Goal: Information Seeking & Learning: Check status

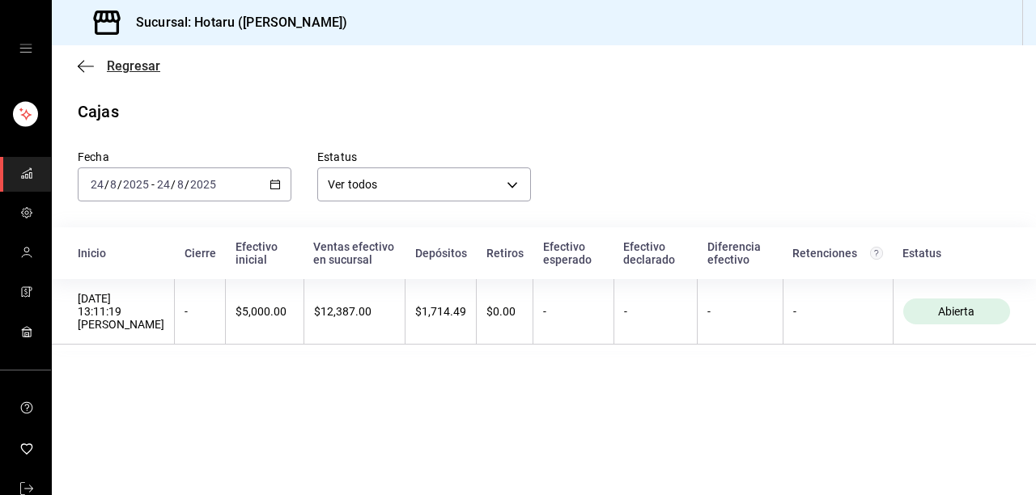
click at [78, 66] on icon "button" at bounding box center [81, 66] width 6 height 12
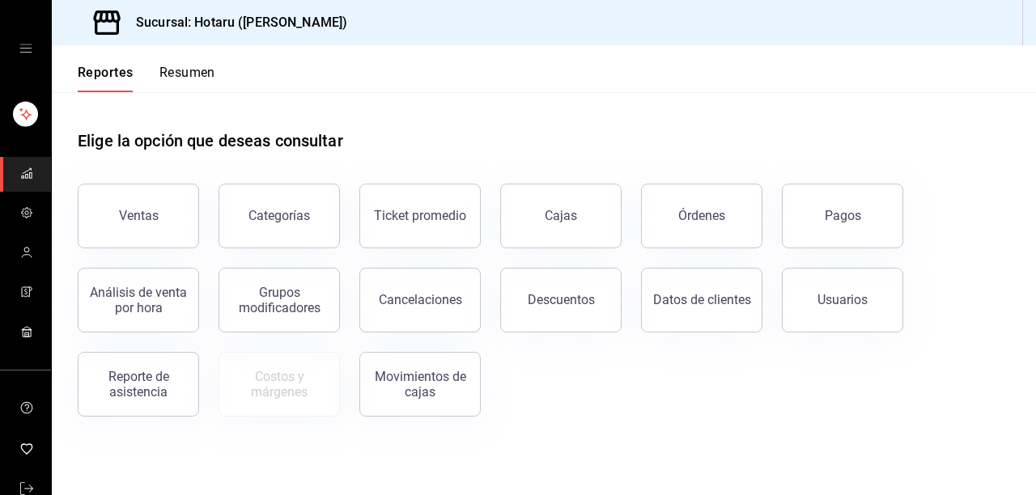
click at [193, 72] on button "Resumen" at bounding box center [187, 79] width 56 height 28
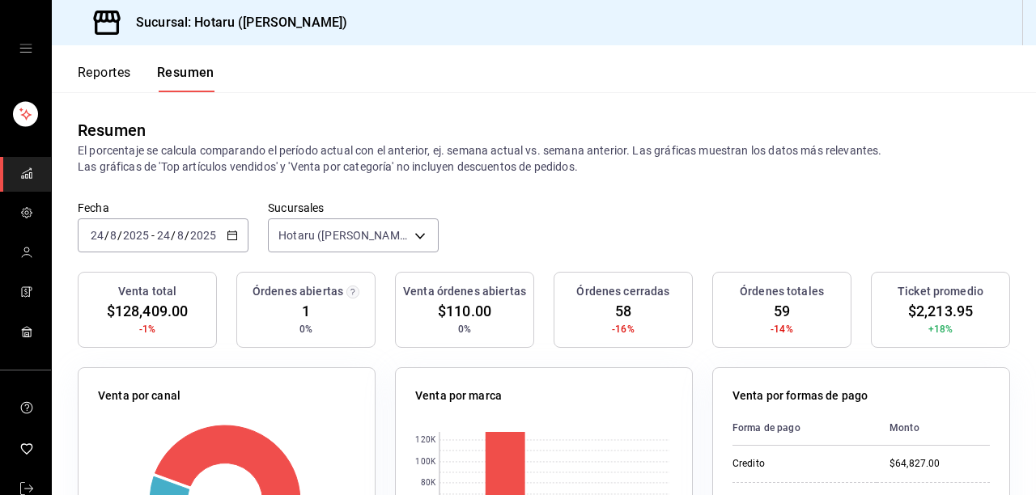
click at [117, 70] on button "Reportes" at bounding box center [104, 79] width 53 height 28
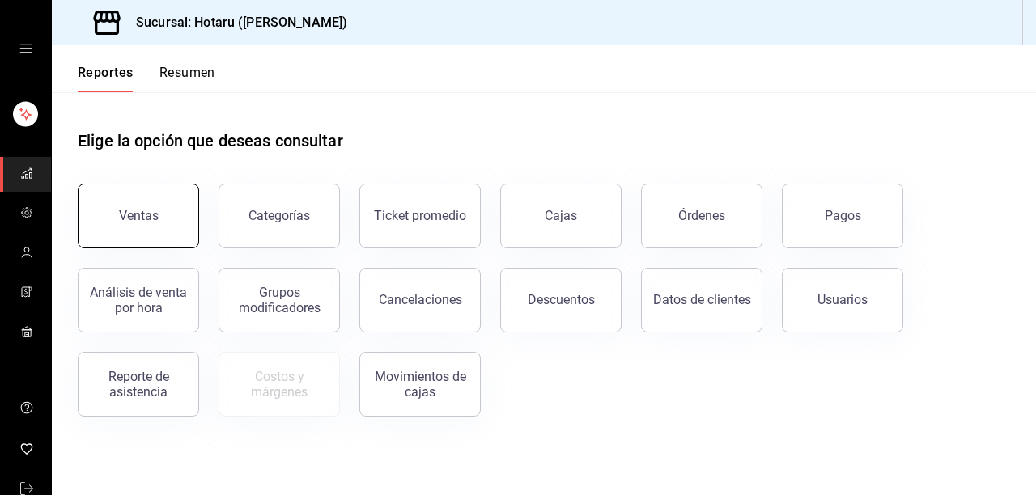
click at [136, 210] on div "Ventas" at bounding box center [139, 215] width 40 height 15
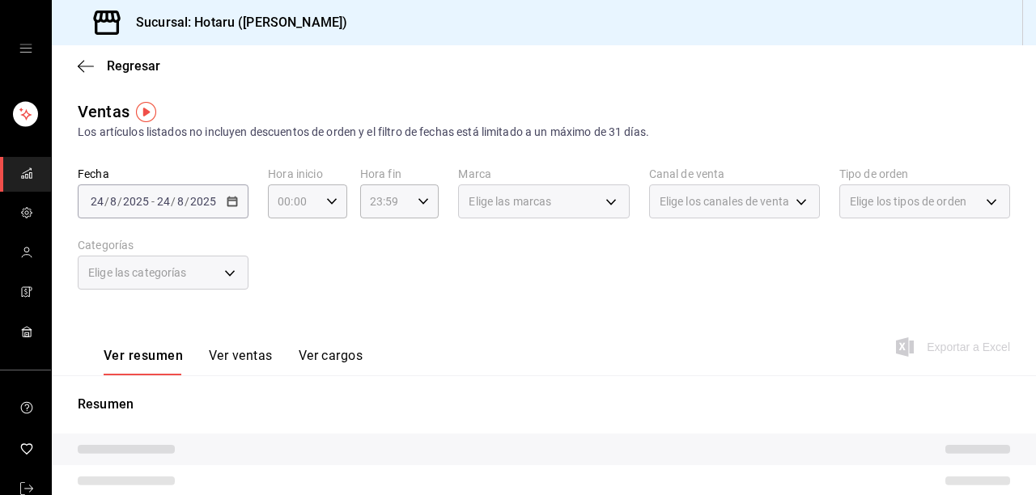
click at [231, 359] on button "Ver ventas" at bounding box center [241, 362] width 64 height 28
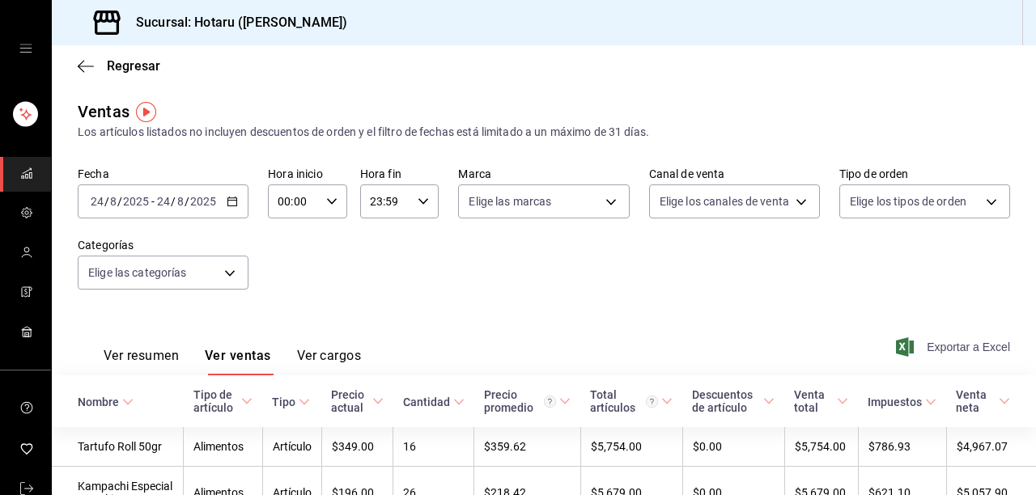
click at [955, 352] on span "Exportar a Excel" at bounding box center [954, 346] width 111 height 19
click at [78, 65] on icon "button" at bounding box center [86, 66] width 16 height 15
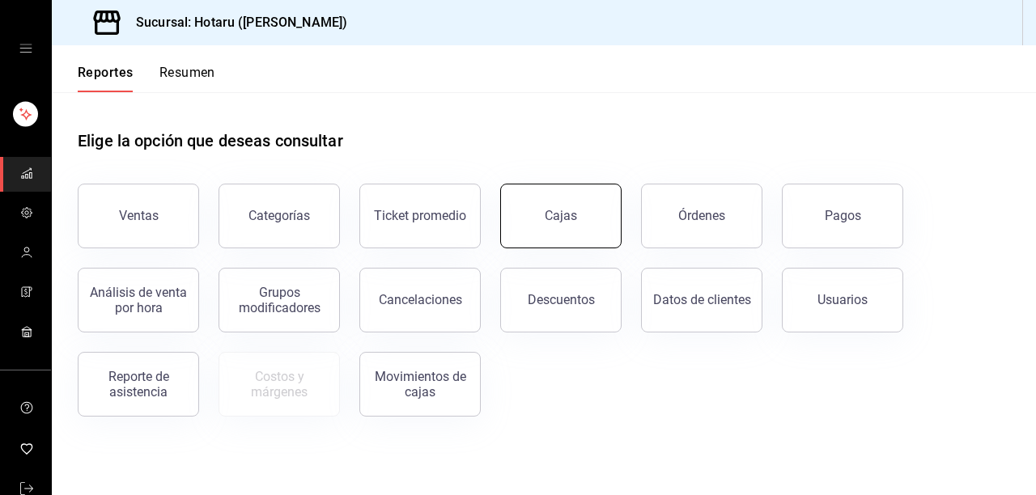
click at [575, 214] on div "Cajas" at bounding box center [561, 215] width 32 height 15
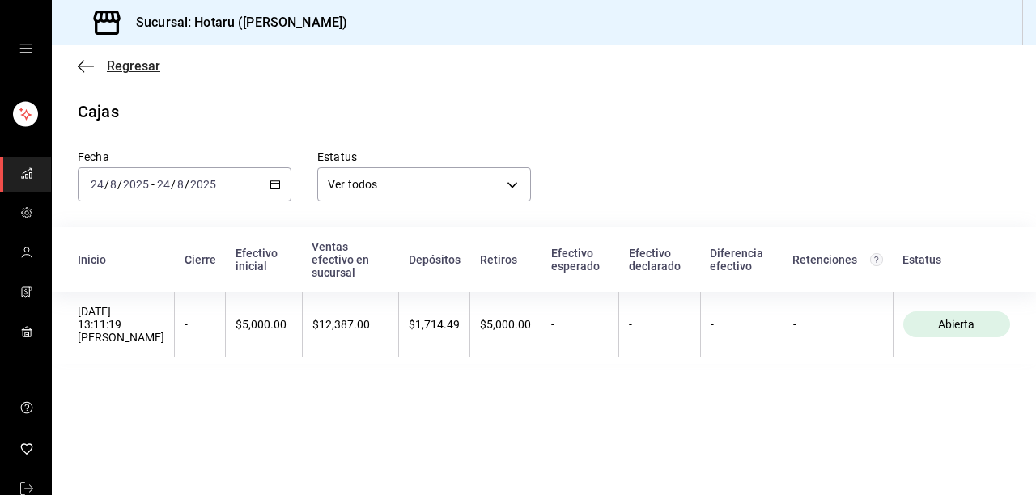
click at [94, 70] on span "Regresar" at bounding box center [119, 65] width 83 height 15
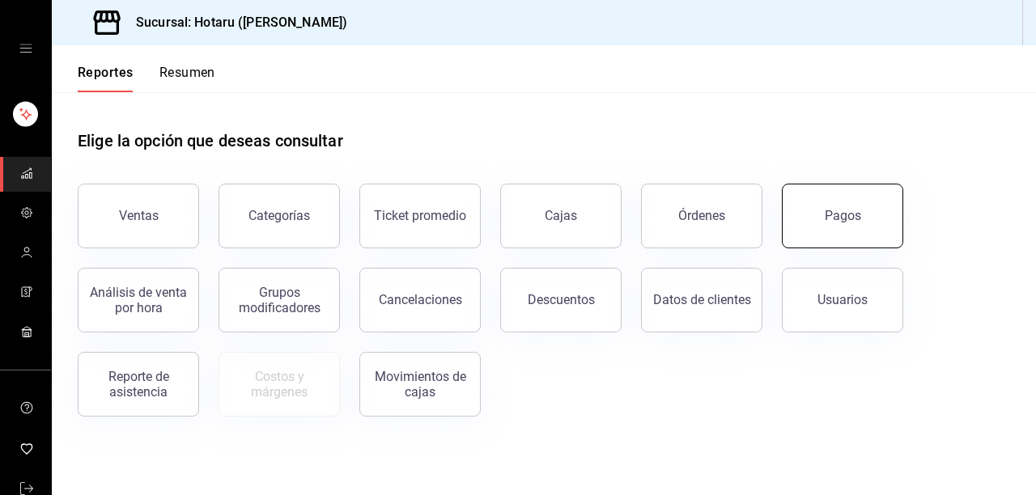
click at [829, 209] on div "Pagos" at bounding box center [842, 215] width 36 height 15
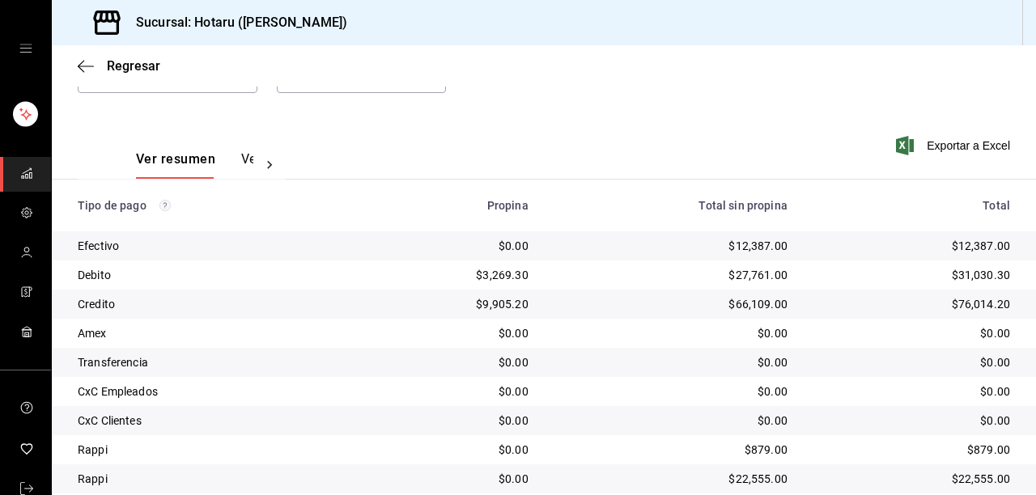
scroll to position [248, 0]
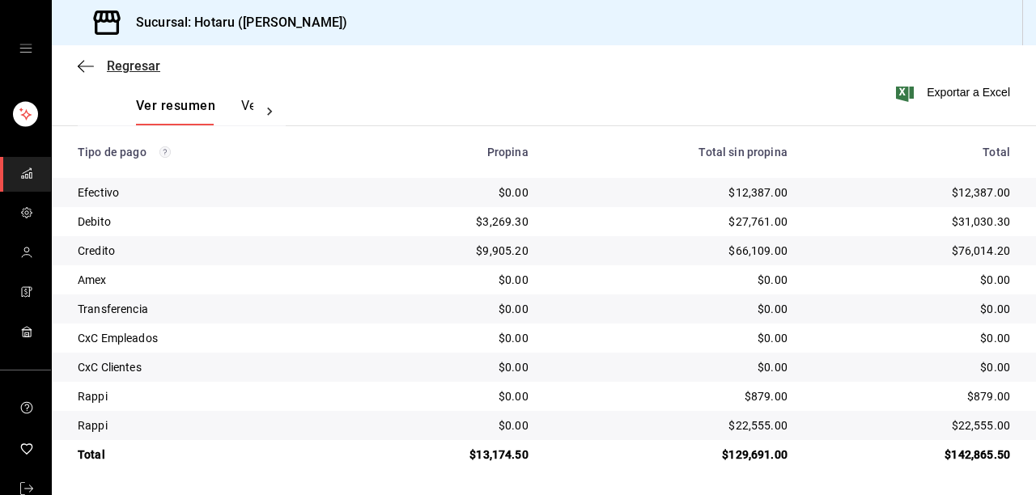
click at [81, 61] on icon "button" at bounding box center [86, 66] width 16 height 15
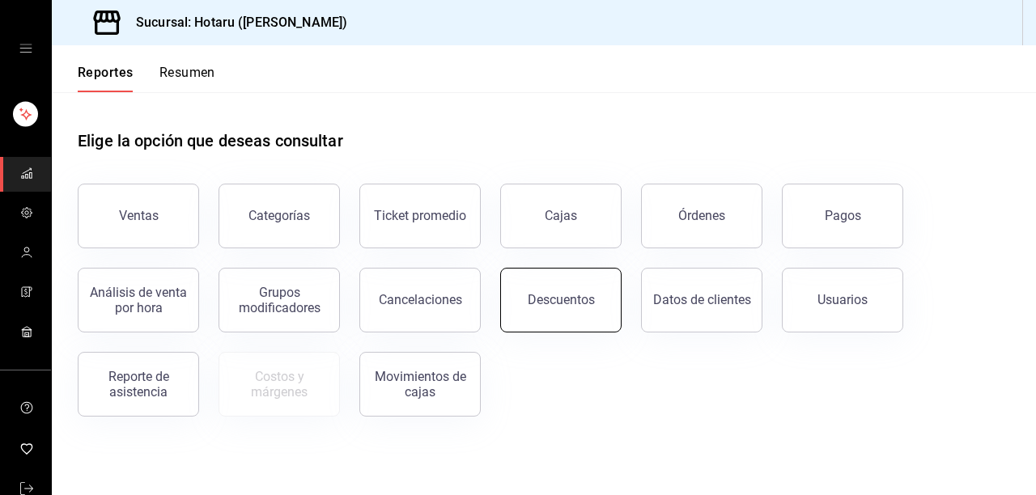
click at [579, 293] on div "Descuentos" at bounding box center [561, 299] width 67 height 15
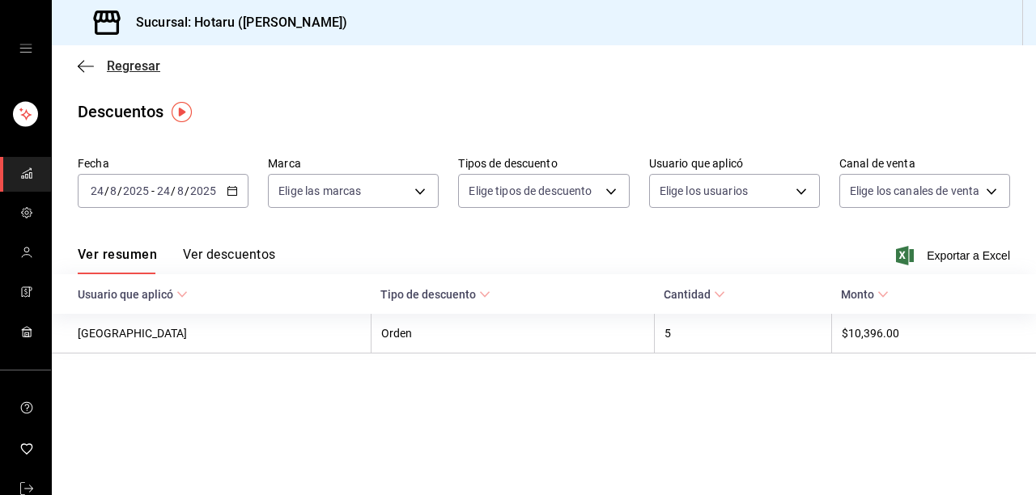
click at [94, 71] on span "Regresar" at bounding box center [119, 65] width 83 height 15
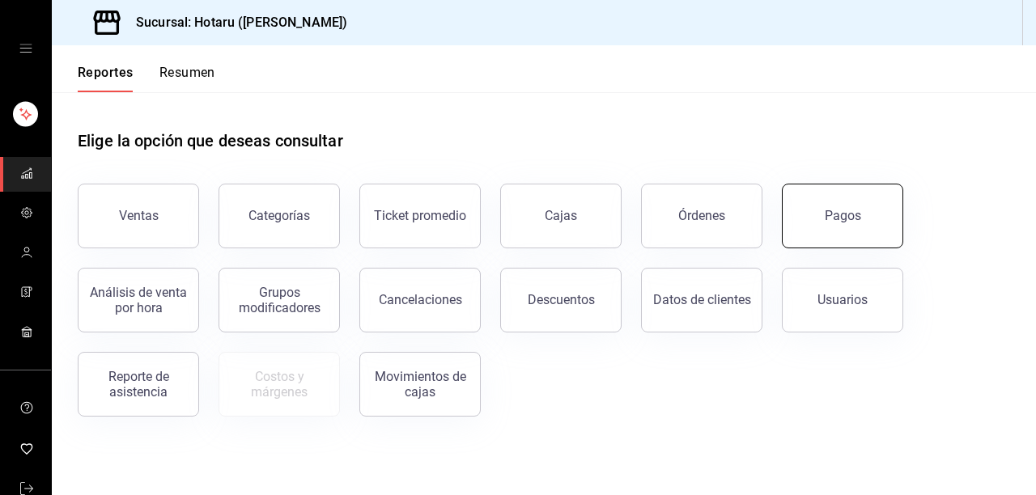
click at [807, 220] on button "Pagos" at bounding box center [842, 216] width 121 height 65
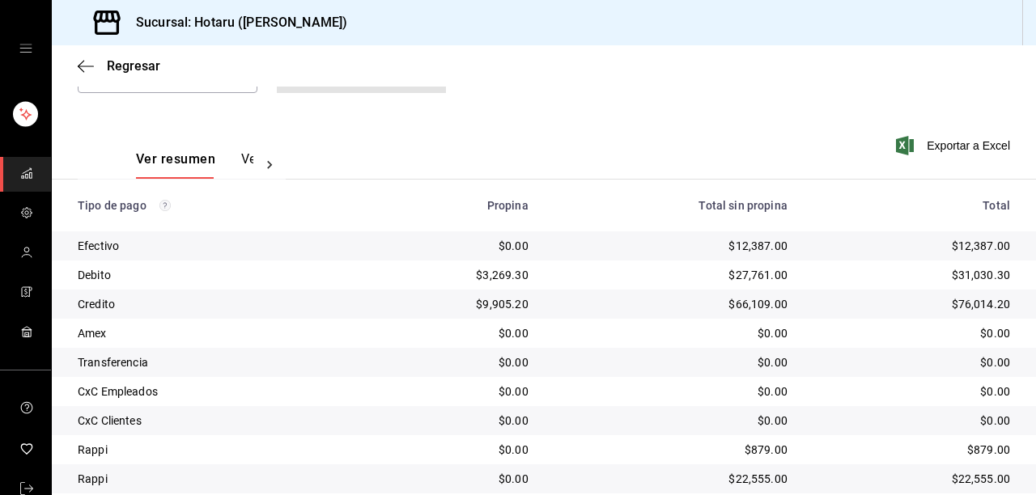
scroll to position [248, 0]
